Goal: Information Seeking & Learning: Learn about a topic

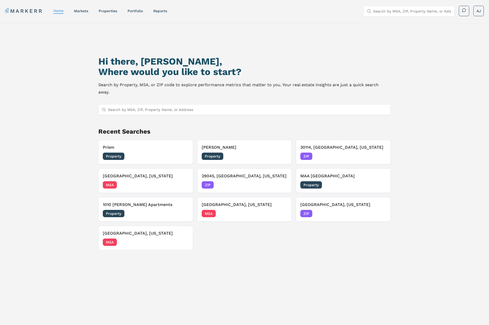
click at [189, 104] on input "Search by MSA, ZIP, Property Name, or Address" at bounding box center [247, 109] width 279 height 10
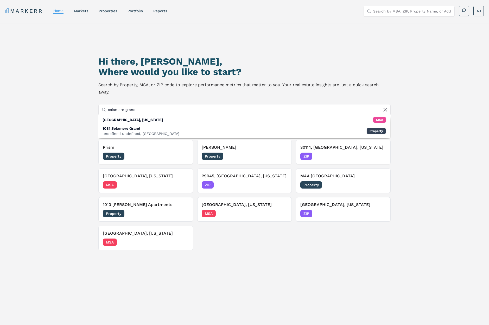
type input "solamere grand"
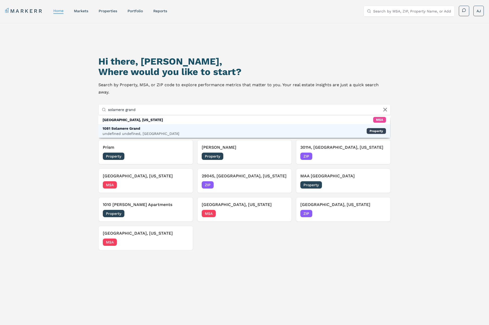
click at [112, 126] on div "1081 Solamere Grand" at bounding box center [140, 128] width 77 height 5
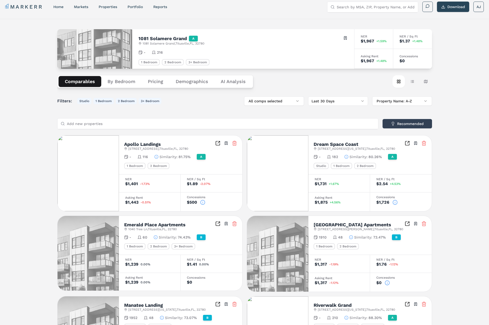
scroll to position [5, 0]
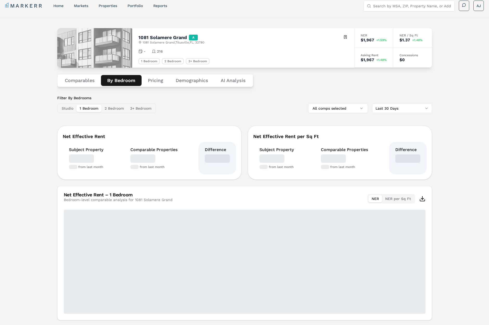
click at [129, 82] on button "By Bedroom" at bounding box center [121, 80] width 41 height 11
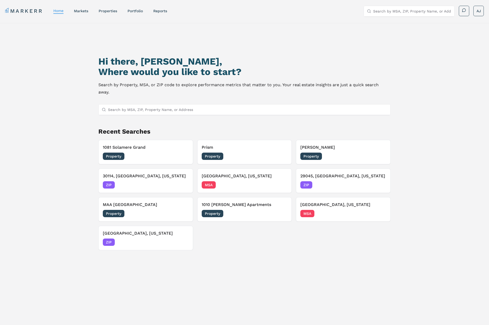
click at [196, 104] on input "Search by MSA, ZIP, Property Name, or Address" at bounding box center [247, 109] width 279 height 10
paste input "Park On Wurzbach"
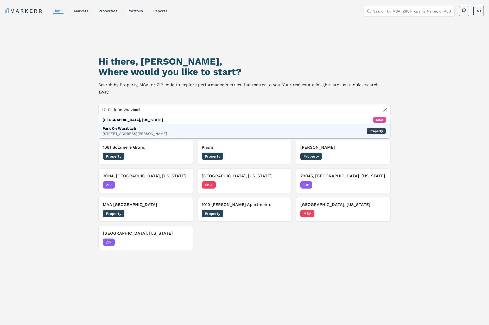
type input "Park On Wurzbach"
click at [142, 131] on div "4707 Wurzbach Rd, San Antonio" at bounding box center [134, 133] width 64 height 5
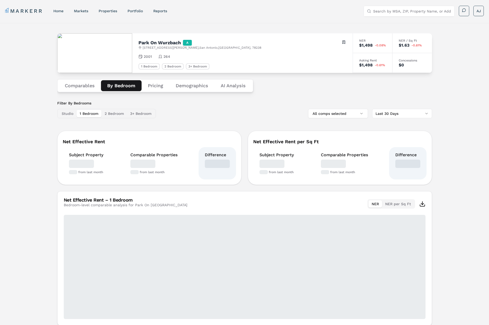
click at [118, 85] on button "By Bedroom" at bounding box center [121, 85] width 41 height 11
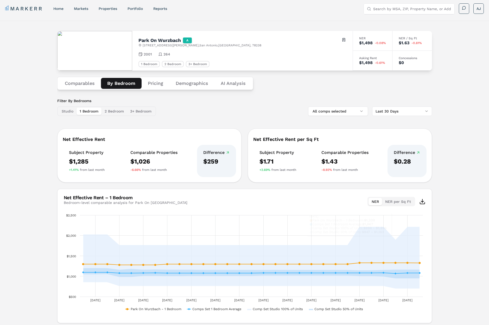
scroll to position [20, 0]
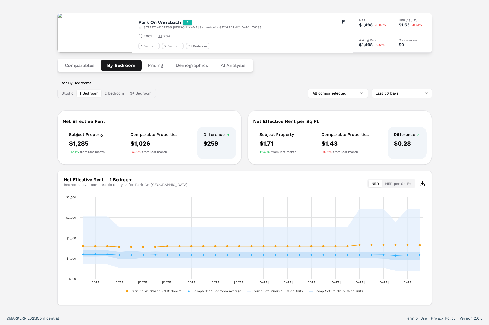
click at [87, 66] on button "Comparables" at bounding box center [80, 65] width 42 height 11
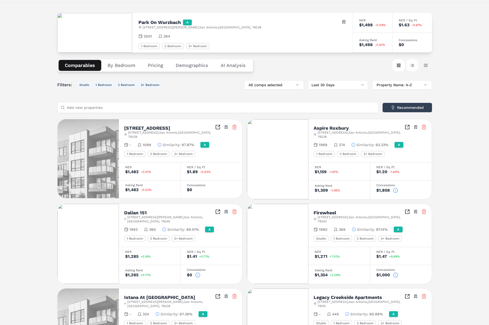
click at [414, 66] on button "Table view" at bounding box center [412, 65] width 12 height 12
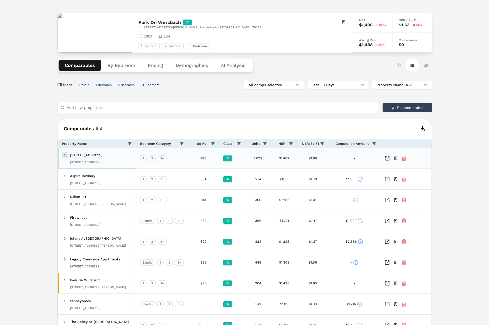
click at [65, 156] on span at bounding box center [65, 155] width 4 height 4
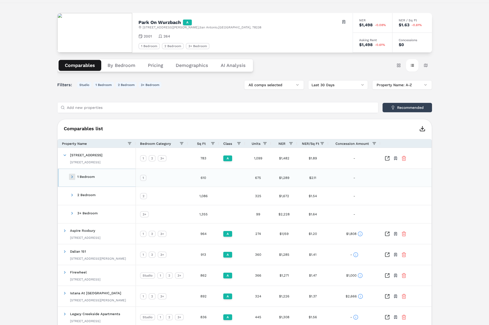
click at [75, 178] on span "1 Bedroom" at bounding box center [79, 177] width 33 height 12
click at [72, 177] on span at bounding box center [72, 176] width 4 height 4
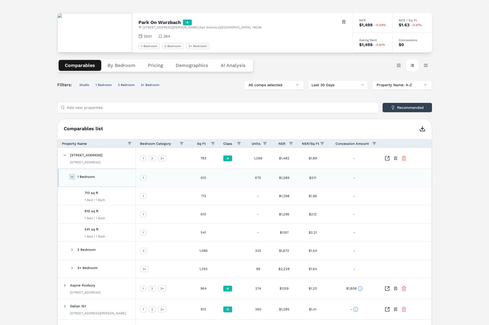
click at [72, 177] on span at bounding box center [72, 176] width 4 height 4
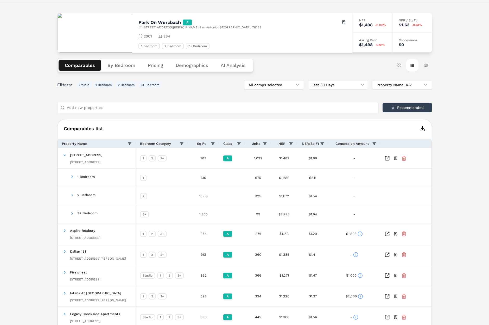
click at [45, 167] on div "Park On Wurzbach A 4707 Wurzbach Rd , San Antonio , TX , 78238 Toggle portfolio…" at bounding box center [244, 216] width 489 height 427
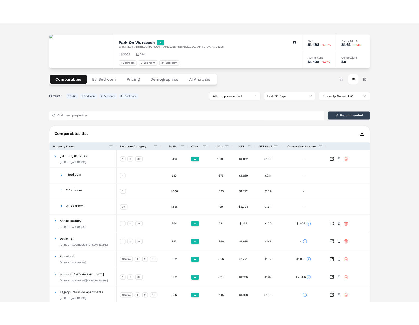
scroll to position [0, 0]
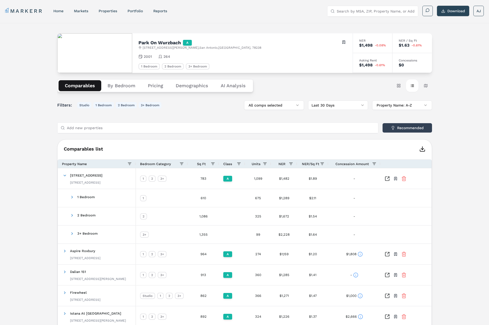
click at [147, 43] on h2 "Park On Wurzbach" at bounding box center [159, 42] width 42 height 5
copy h2 "Park On Wurzbach"
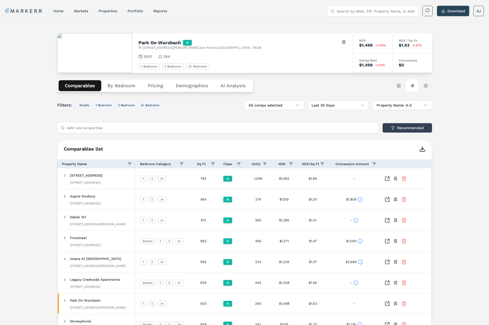
click at [147, 47] on span "4707 Wurzbach Rd , San Antonio , TX , 78238" at bounding box center [201, 48] width 119 height 4
drag, startPoint x: 147, startPoint y: 47, endPoint x: 163, endPoint y: 48, distance: 16.4
click at [147, 47] on span "4707 Wurzbach Rd , San Antonio , TX , 78238" at bounding box center [201, 48] width 119 height 4
click at [163, 48] on span "4707 Wurzbach Rd , San Antonio , TX , 78238" at bounding box center [201, 48] width 119 height 4
copy span "4707 Wurzbach"
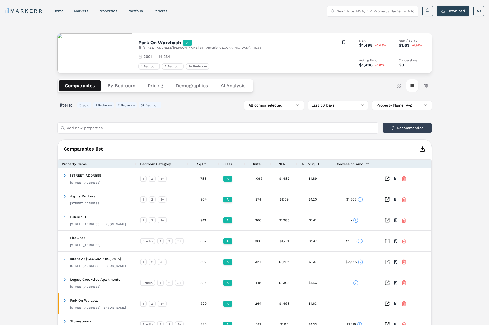
click at [353, 64] on div "Asking Rent $1,498 -0.61%" at bounding box center [373, 63] width 40 height 20
drag, startPoint x: 411, startPoint y: 66, endPoint x: 292, endPoint y: 57, distance: 120.0
click at [292, 57] on div "Park On Wurzbach A [STREET_ADDRESS][PERSON_NAME] Toggle portfolio menu 2001 264…" at bounding box center [244, 53] width 374 height 40
click at [292, 57] on div "2001 264" at bounding box center [242, 56] width 208 height 5
drag, startPoint x: 406, startPoint y: 63, endPoint x: 317, endPoint y: 58, distance: 88.6
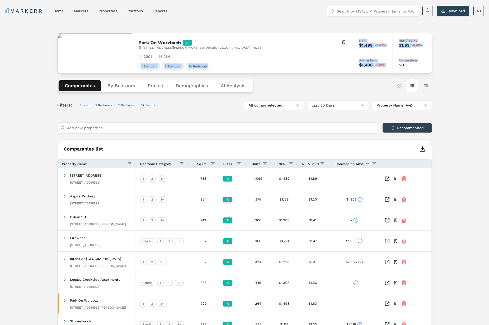
click at [317, 58] on div "Park On Wurzbach A [STREET_ADDRESS][PERSON_NAME] Toggle portfolio menu 2001 264…" at bounding box center [244, 53] width 374 height 40
click at [316, 58] on div "2001 264" at bounding box center [242, 56] width 208 height 5
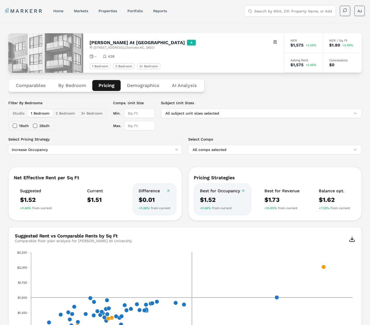
scroll to position [43, 0]
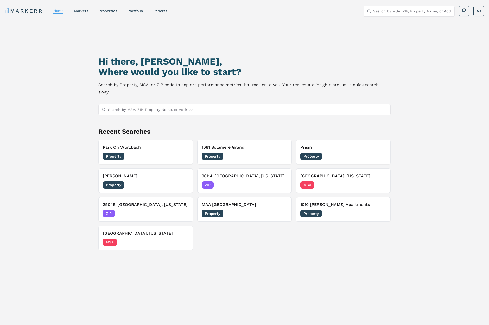
click at [85, 14] on nav "MARKERR home markets properties Portfolio reports" at bounding box center [86, 10] width 162 height 7
click at [82, 9] on link "markets" at bounding box center [81, 11] width 14 height 4
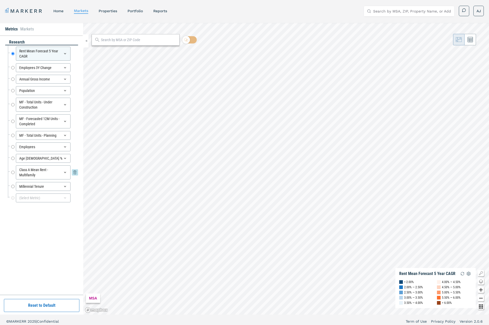
click at [13, 171] on input "Class A Mean Rent - Multifamily" at bounding box center [12, 172] width 3 height 14
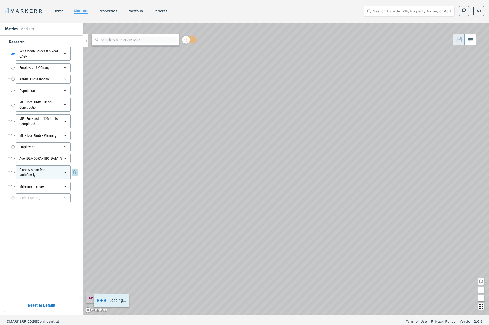
radio input "false"
radio input "true"
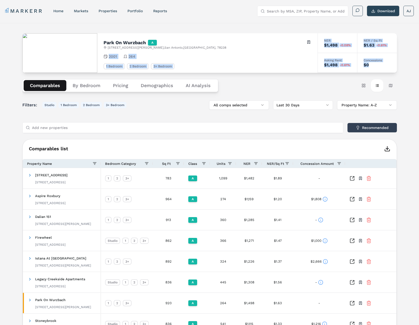
drag, startPoint x: 384, startPoint y: 63, endPoint x: 242, endPoint y: 35, distance: 144.8
click at [243, 35] on div "Park On Wurzbach A [STREET_ADDRESS][PERSON_NAME] Toggle portfolio menu 2001 264…" at bounding box center [209, 53] width 374 height 40
click at [257, 42] on div "Park On Wurzbach A [STREET_ADDRESS][PERSON_NAME] Toggle portfolio menu" at bounding box center [207, 45] width 208 height 10
click at [136, 14] on nav "MARKERR home markets properties Portfolio reports" at bounding box center [86, 10] width 162 height 7
click at [136, 11] on link "Portfolio" at bounding box center [134, 11] width 15 height 4
